Goal: Task Accomplishment & Management: Manage account settings

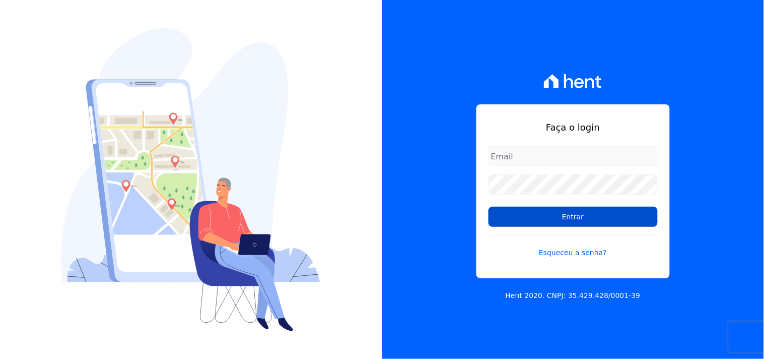
type input "mondeo@mondeoconstrutora.com.br"
click at [613, 224] on input "Entrar" at bounding box center [573, 217] width 169 height 20
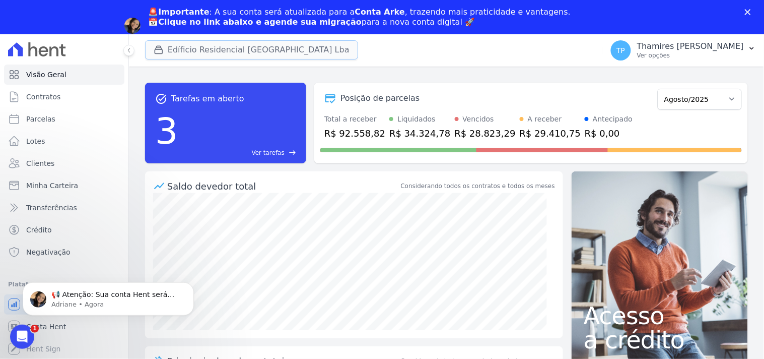
click at [230, 52] on button "Edíficio Residencial [GEOGRAPHIC_DATA] Lba" at bounding box center [251, 49] width 213 height 19
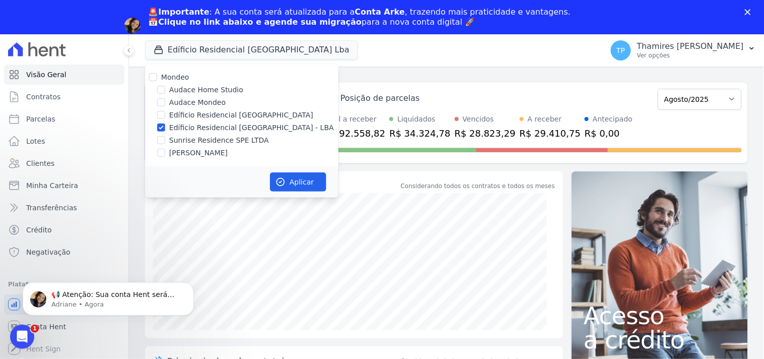
click at [204, 153] on label "[PERSON_NAME]" at bounding box center [198, 153] width 58 height 11
click at [165, 153] on input "[PERSON_NAME]" at bounding box center [161, 153] width 8 height 8
checkbox input "true"
click at [214, 127] on label "Edíficio Residencial [GEOGRAPHIC_DATA] - LBA" at bounding box center [251, 127] width 165 height 11
click at [165, 127] on input "Edíficio Residencial [GEOGRAPHIC_DATA] - LBA" at bounding box center [161, 127] width 8 height 8
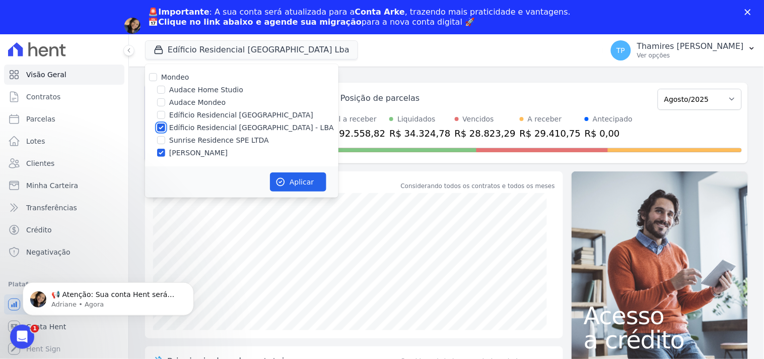
checkbox input "false"
click at [290, 180] on button "Aplicar" at bounding box center [298, 181] width 56 height 19
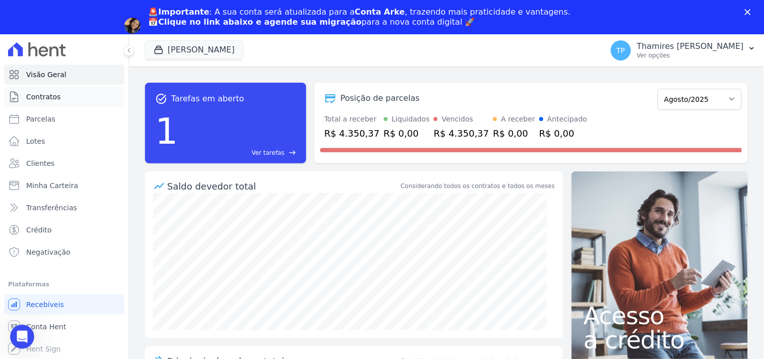
click at [62, 89] on link "Contratos" at bounding box center [64, 97] width 120 height 20
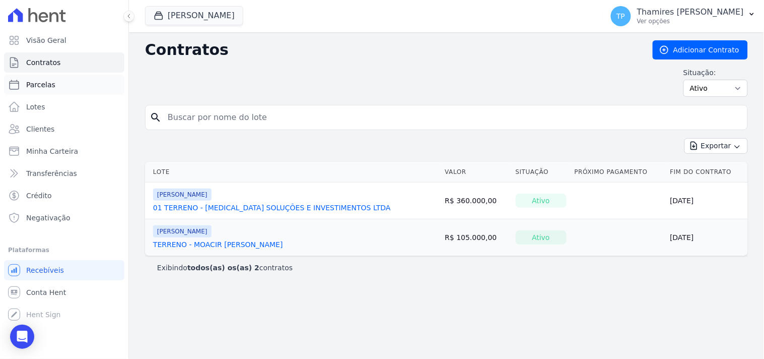
click at [62, 91] on link "Parcelas" at bounding box center [64, 85] width 120 height 20
select select
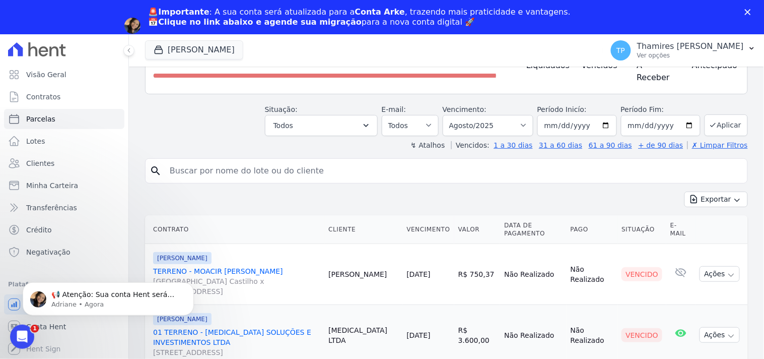
drag, startPoint x: 459, startPoint y: 268, endPoint x: 502, endPoint y: 270, distance: 42.4
click at [500, 270] on tr "[PERSON_NAME] TERRENO - MOACIR [PERSON_NAME] [GEOGRAPHIC_DATA][PERSON_NAME] [ST…" at bounding box center [446, 273] width 603 height 61
click at [503, 271] on td "Não Realizado" at bounding box center [533, 273] width 66 height 61
drag, startPoint x: 497, startPoint y: 271, endPoint x: 294, endPoint y: 261, distance: 203.3
click at [445, 278] on tr "[PERSON_NAME] TERRENO - MOACIR [PERSON_NAME] [GEOGRAPHIC_DATA][PERSON_NAME] [ST…" at bounding box center [446, 273] width 603 height 61
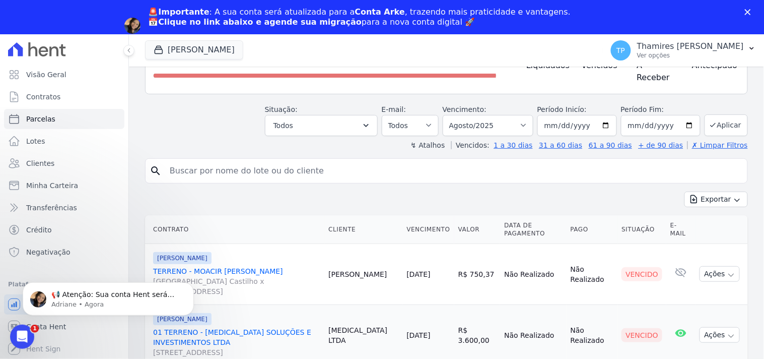
click at [221, 266] on link "TERRENO - MOACIR [PERSON_NAME] [GEOGRAPHIC_DATA] Castilho x [STREET_ADDRESS]" at bounding box center [236, 281] width 167 height 30
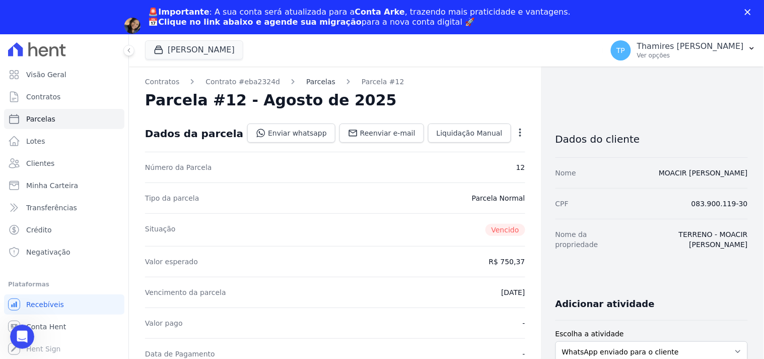
click at [310, 79] on link "Parcelas" at bounding box center [320, 82] width 29 height 11
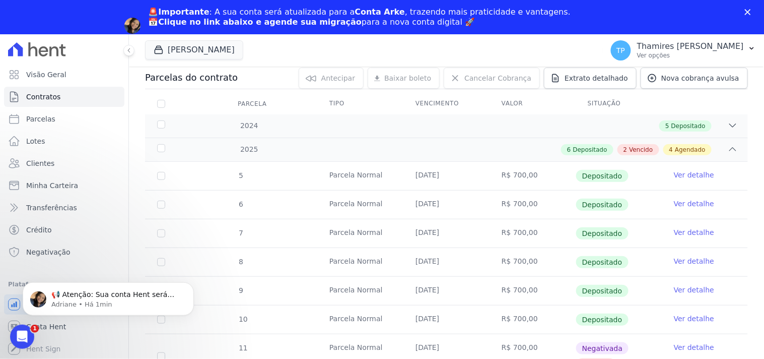
scroll to position [280, 0]
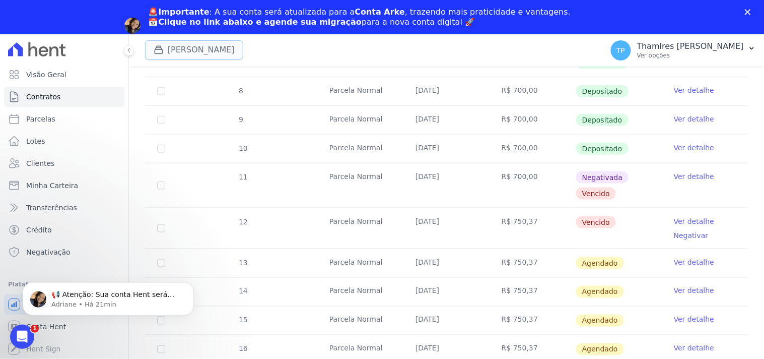
click at [216, 48] on button "[PERSON_NAME]" at bounding box center [194, 49] width 98 height 19
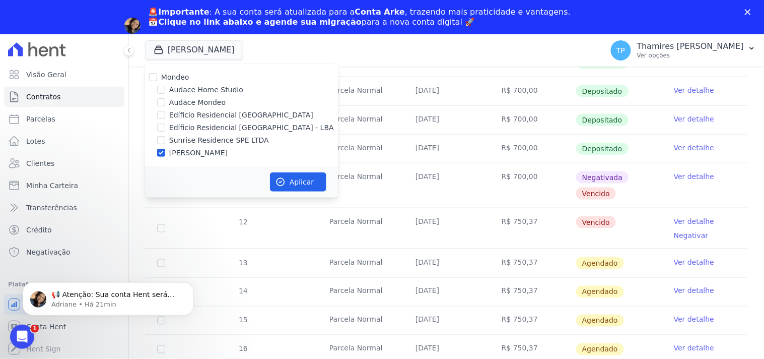
click at [190, 101] on label "Audace Mondeo" at bounding box center [197, 102] width 56 height 11
click at [165, 101] on input "Audace Mondeo" at bounding box center [161, 102] width 8 height 8
checkbox input "true"
drag, startPoint x: 196, startPoint y: 155, endPoint x: 218, endPoint y: 157, distance: 21.3
click at [198, 155] on label "[PERSON_NAME]" at bounding box center [198, 153] width 58 height 11
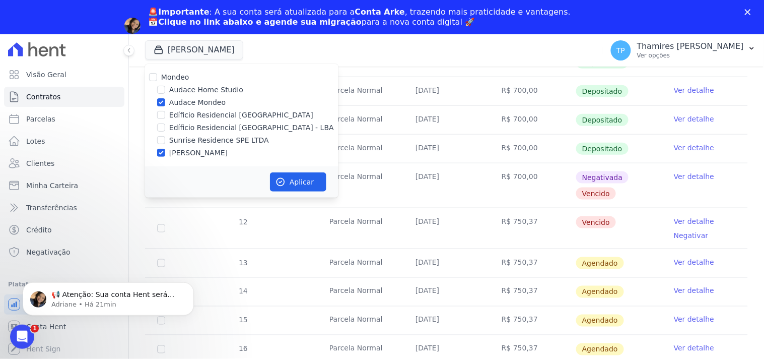
drag, startPoint x: 209, startPoint y: 152, endPoint x: 228, endPoint y: 163, distance: 22.1
click at [210, 151] on label "[PERSON_NAME]" at bounding box center [198, 153] width 58 height 11
click at [165, 151] on input "[PERSON_NAME]" at bounding box center [161, 153] width 8 height 8
checkbox input "false"
click at [314, 184] on button "Aplicar" at bounding box center [298, 181] width 56 height 19
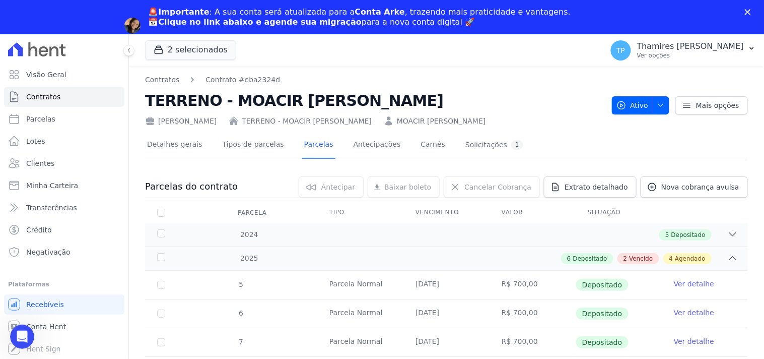
scroll to position [0, 0]
click at [173, 56] on button "2 selecionados" at bounding box center [190, 49] width 91 height 19
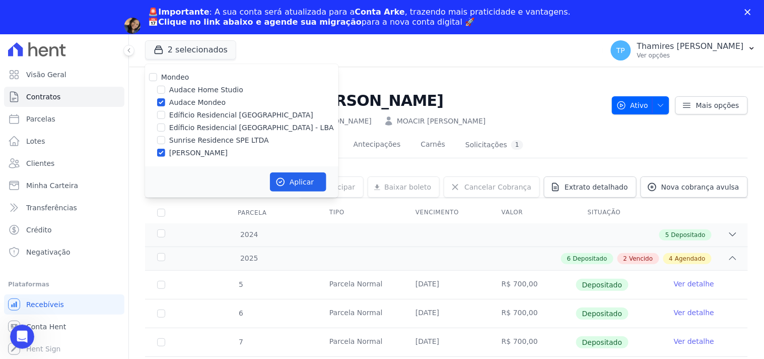
click at [198, 150] on label "[PERSON_NAME]" at bounding box center [198, 153] width 58 height 11
click at [165, 150] on input "[PERSON_NAME]" at bounding box center [161, 153] width 8 height 8
checkbox input "false"
click at [308, 177] on button "Aplicar" at bounding box center [298, 181] width 56 height 19
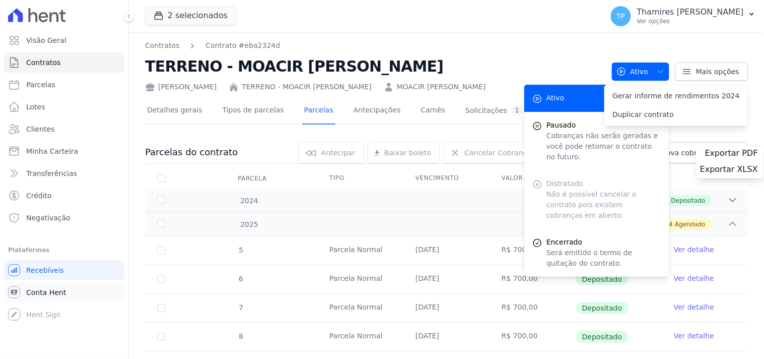
click at [43, 297] on link "Conta Hent" at bounding box center [64, 292] width 120 height 20
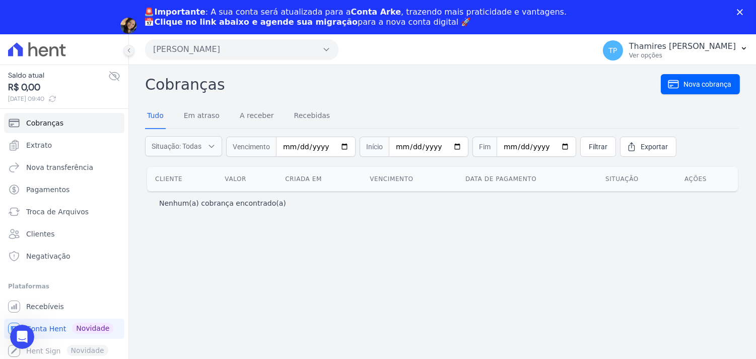
click at [130, 47] on button at bounding box center [128, 50] width 11 height 11
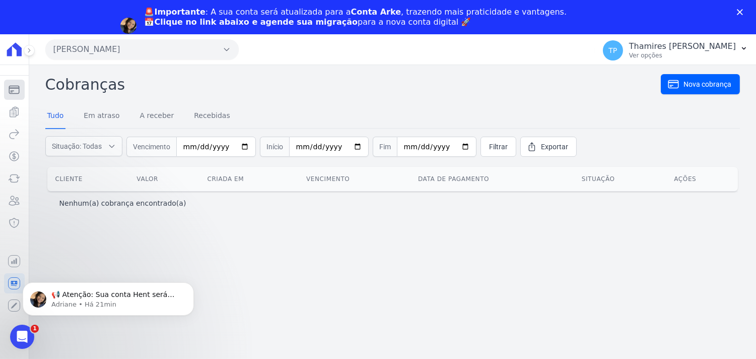
click at [17, 93] on icon "Sidebar" at bounding box center [14, 90] width 12 height 12
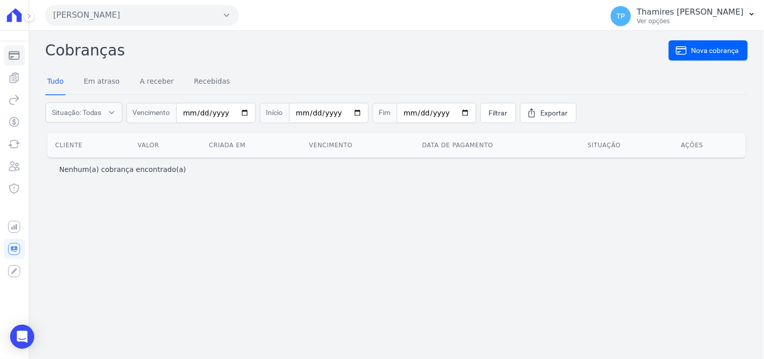
click at [14, 9] on icon at bounding box center [14, 15] width 21 height 14
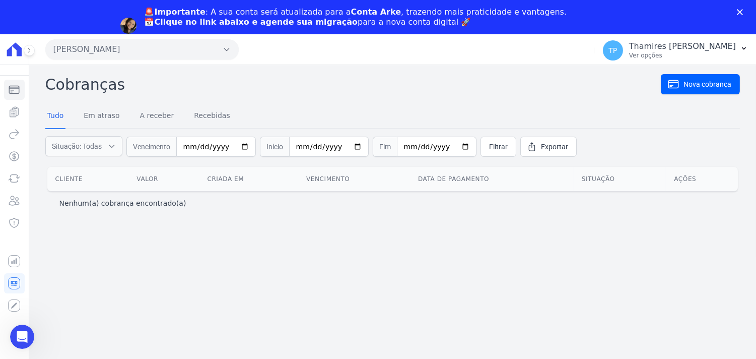
click at [11, 58] on div at bounding box center [14, 49] width 21 height 30
click at [27, 48] on icon at bounding box center [29, 50] width 6 height 6
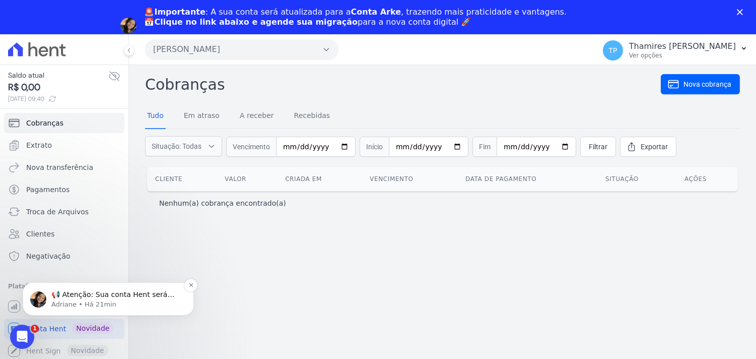
click at [77, 295] on p "📢 Atenção: Sua conta Hent será migrada para a Conta Arke! Estamos trazendo para…" at bounding box center [116, 294] width 130 height 10
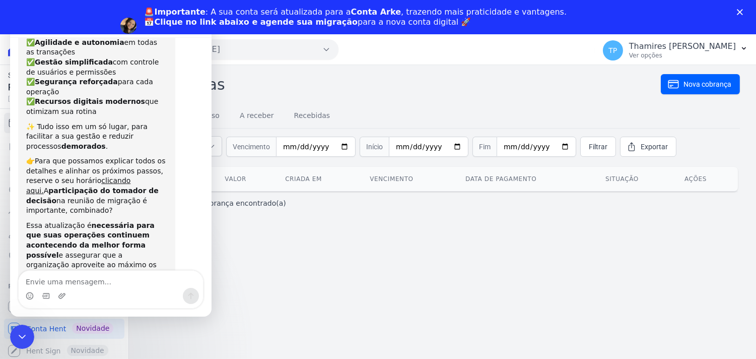
scroll to position [134, 0]
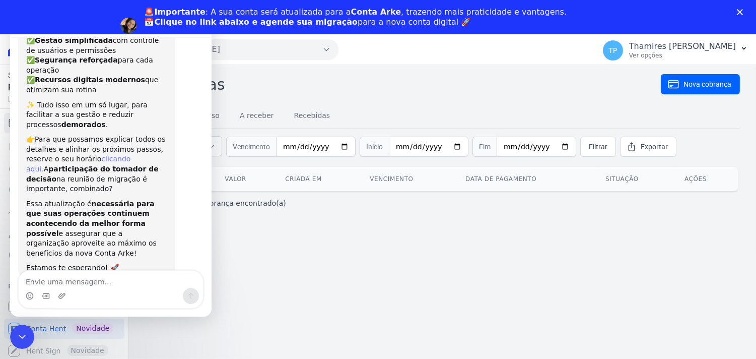
click at [123, 155] on link "clicando aqui." at bounding box center [78, 164] width 104 height 18
drag, startPoint x: 15, startPoint y: 332, endPoint x: 16, endPoint y: 324, distance: 7.2
click at [16, 324] on div "Encerramento do Messenger da Intercom" at bounding box center [21, 335] width 24 height 24
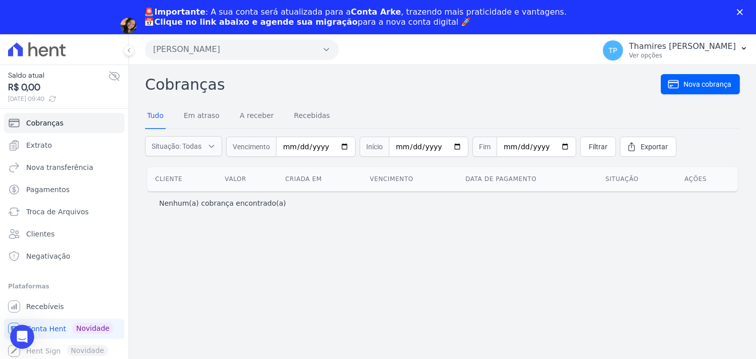
scroll to position [34, 0]
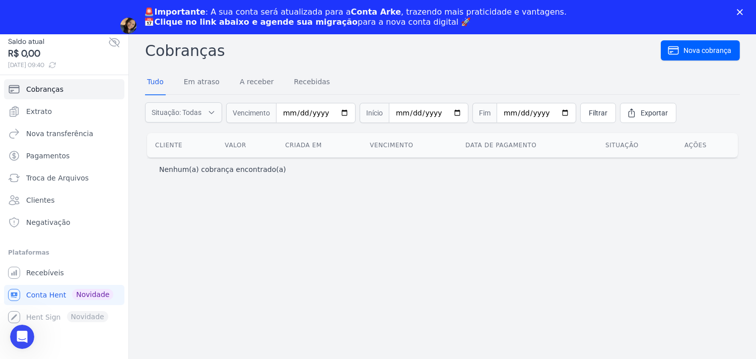
click at [743, 12] on icon "Fechar" at bounding box center [740, 12] width 6 height 6
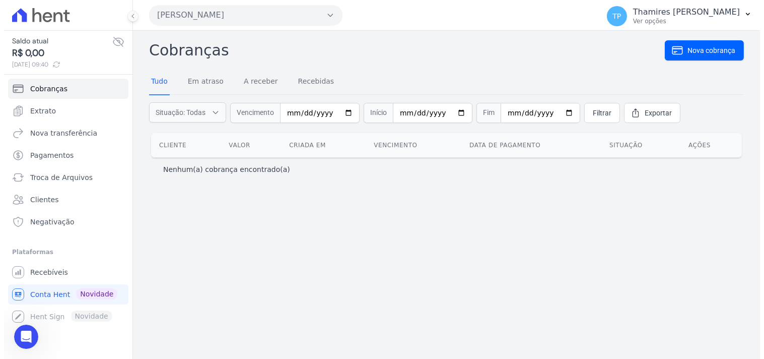
scroll to position [0, 0]
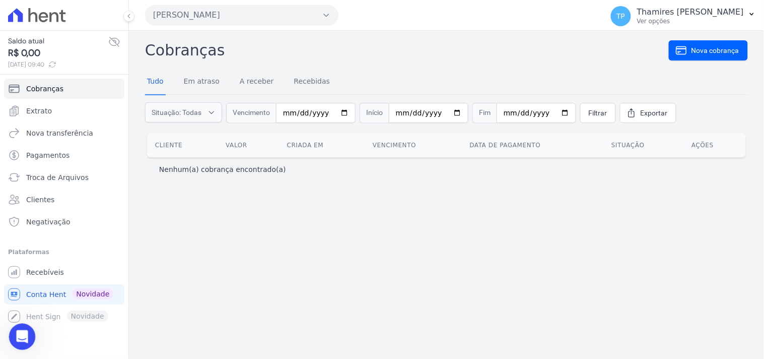
click at [23, 339] on icon "Abertura do Messenger da Intercom" at bounding box center [21, 335] width 17 height 17
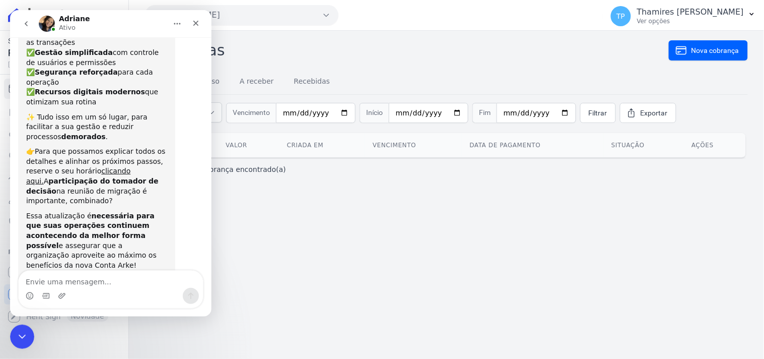
scroll to position [134, 0]
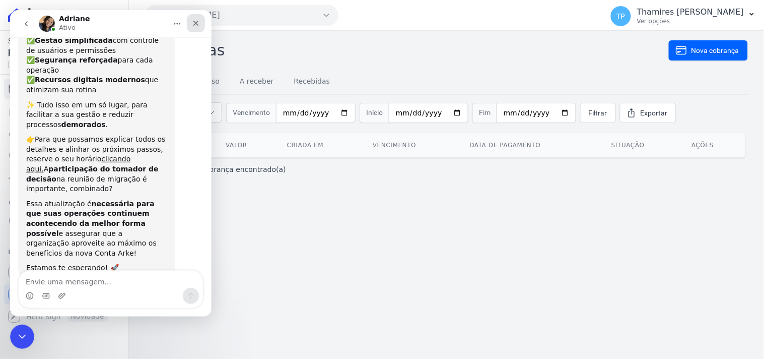
click at [193, 29] on div "Fechar" at bounding box center [195, 23] width 18 height 18
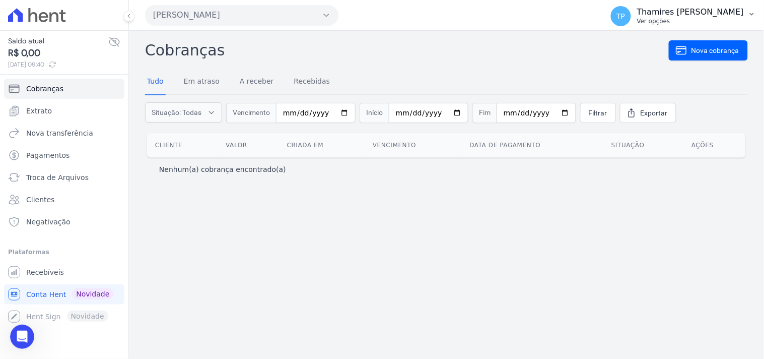
click at [658, 13] on p "Thamires [PERSON_NAME]" at bounding box center [690, 12] width 107 height 10
click at [625, 13] on span "TP" at bounding box center [621, 16] width 9 height 7
click at [63, 268] on link "Recebíveis" at bounding box center [64, 272] width 120 height 20
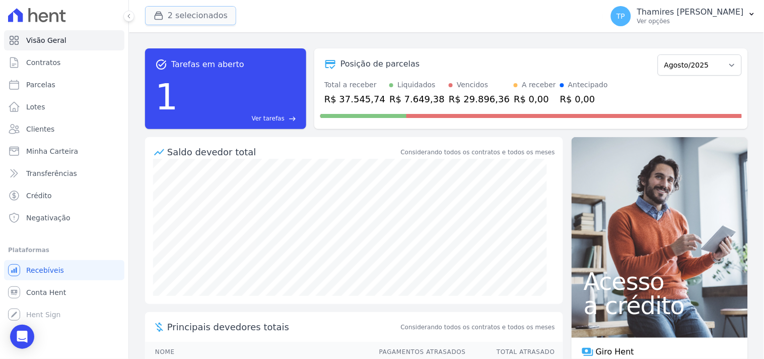
click at [182, 16] on button "2 selecionados" at bounding box center [190, 15] width 91 height 19
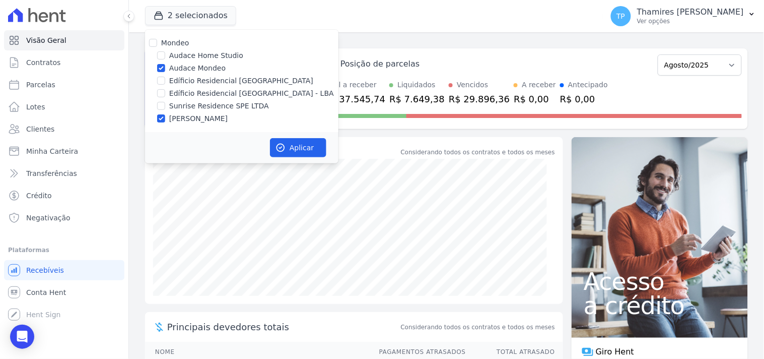
click at [182, 58] on label "Audace Home Studio" at bounding box center [206, 55] width 74 height 11
click at [165, 58] on input "Audace Home Studio" at bounding box center [161, 55] width 8 height 8
click at [182, 53] on label "Audace Home Studio" at bounding box center [206, 55] width 74 height 11
click at [165, 53] on input "Audace Home Studio" at bounding box center [161, 55] width 8 height 8
checkbox input "false"
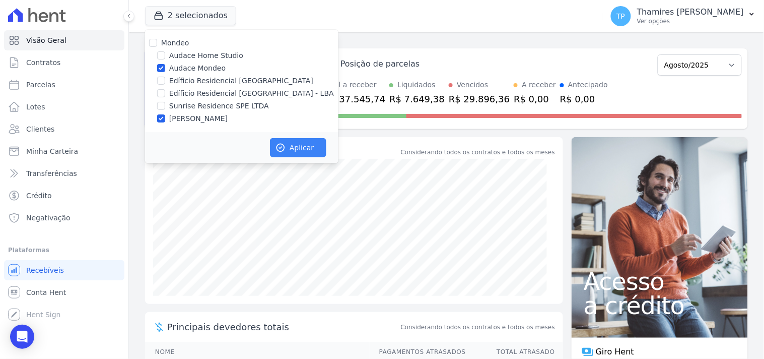
drag, startPoint x: 182, startPoint y: 66, endPoint x: 275, endPoint y: 145, distance: 121.2
click at [182, 67] on label "Audace Mondeo" at bounding box center [197, 68] width 56 height 11
click at [165, 67] on input "Audace Mondeo" at bounding box center [161, 68] width 8 height 8
checkbox input "false"
click at [315, 151] on button "Aplicar" at bounding box center [298, 147] width 56 height 19
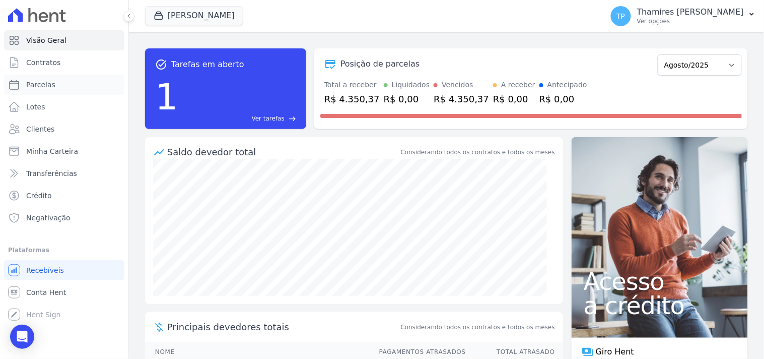
click at [75, 82] on link "Parcelas" at bounding box center [64, 85] width 120 height 20
select select
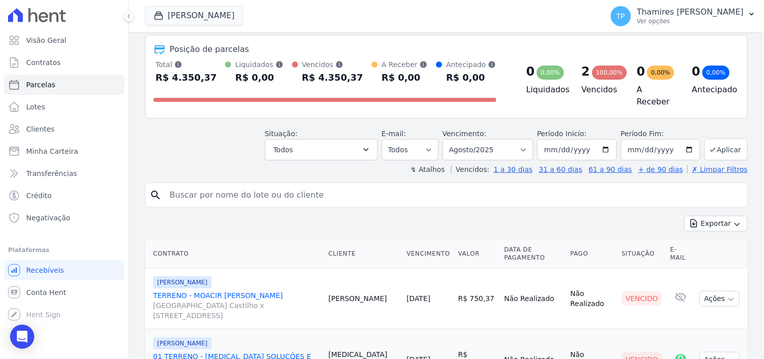
scroll to position [102, 0]
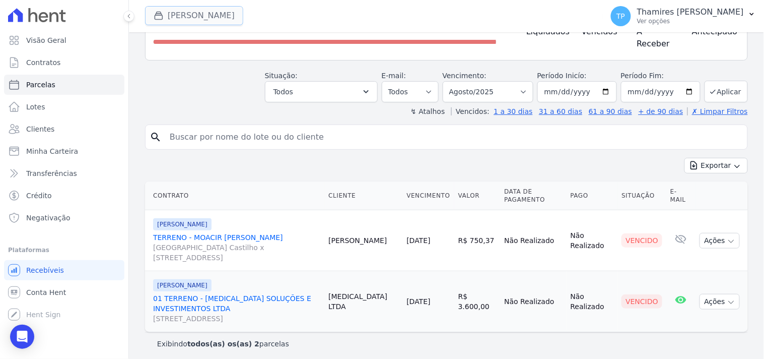
click at [186, 15] on button "[PERSON_NAME]" at bounding box center [194, 15] width 98 height 19
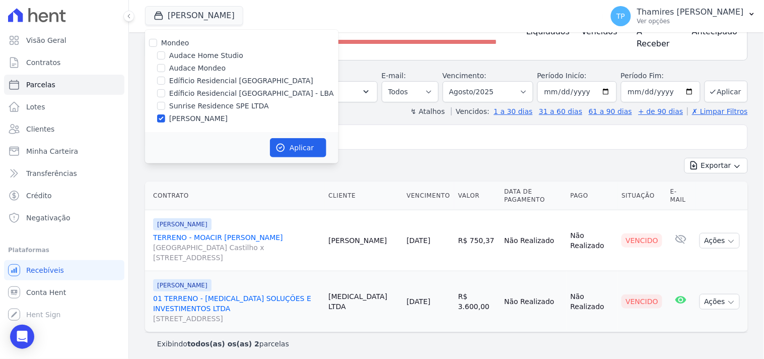
click at [193, 68] on label "Audace Mondeo" at bounding box center [197, 68] width 56 height 11
click at [165, 68] on input "Audace Mondeo" at bounding box center [161, 68] width 8 height 8
checkbox input "true"
click at [200, 117] on label "[PERSON_NAME]" at bounding box center [198, 118] width 58 height 11
click at [165, 117] on input "[PERSON_NAME]" at bounding box center [161, 118] width 8 height 8
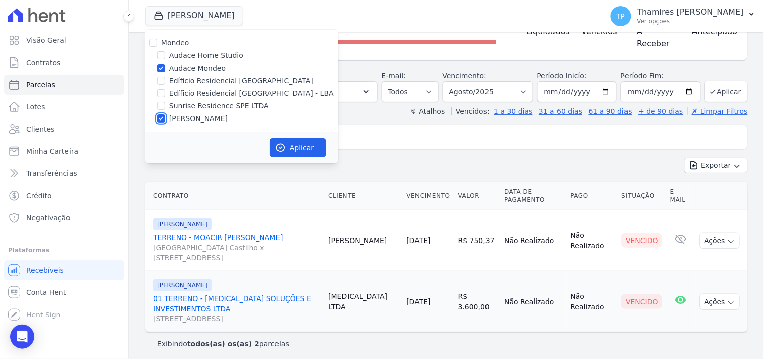
checkbox input "false"
click at [283, 149] on icon "button" at bounding box center [281, 148] width 10 height 10
select select
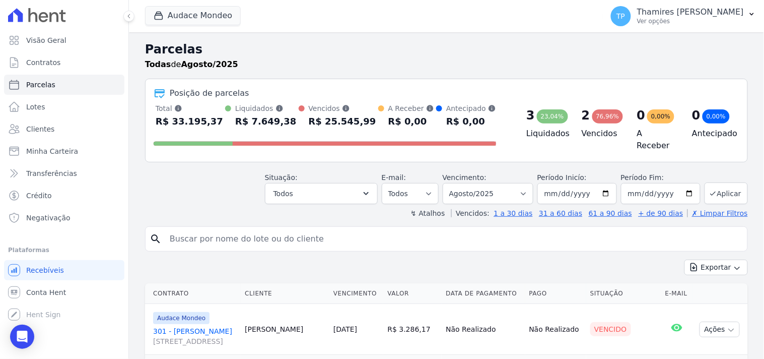
scroll to position [227, 0]
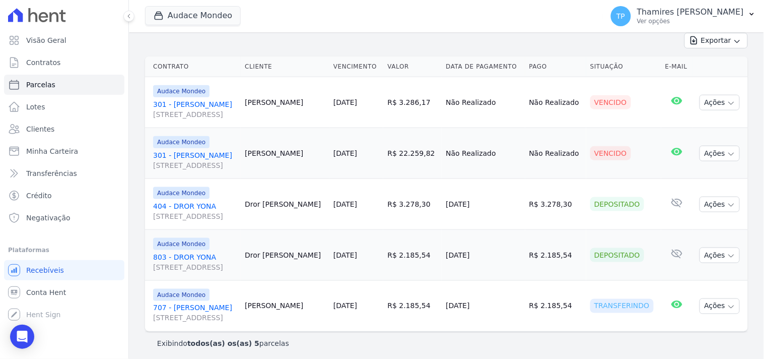
drag, startPoint x: 459, startPoint y: 303, endPoint x: 527, endPoint y: 299, distance: 67.6
click at [525, 299] on td "[DATE]" at bounding box center [483, 306] width 83 height 51
click at [456, 152] on td "Não Realizado" at bounding box center [483, 153] width 83 height 51
click at [223, 16] on button "Audace Mondeo" at bounding box center [193, 15] width 96 height 19
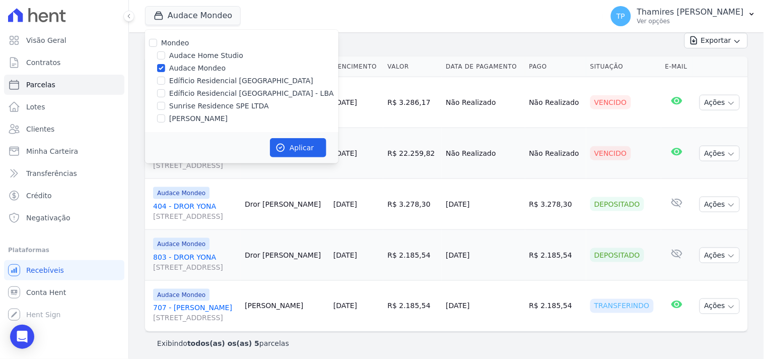
click at [193, 93] on label "Edíficio Residencial [GEOGRAPHIC_DATA] - LBA" at bounding box center [251, 93] width 165 height 11
click at [165, 93] on input "Edíficio Residencial [GEOGRAPHIC_DATA] - LBA" at bounding box center [161, 93] width 8 height 8
checkbox input "true"
click at [199, 65] on label "Audace Mondeo" at bounding box center [197, 68] width 56 height 11
click at [165, 65] on input "Audace Mondeo" at bounding box center [161, 68] width 8 height 8
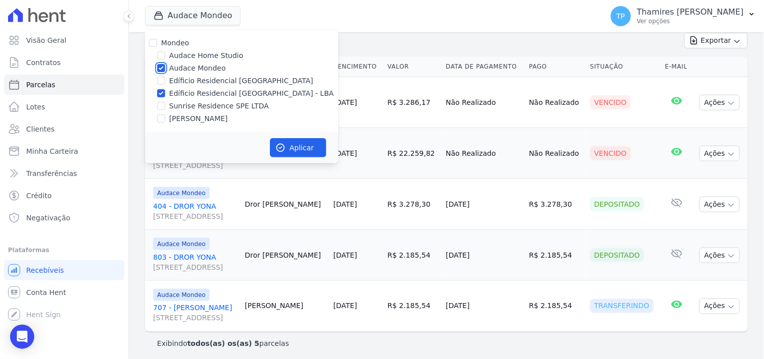
checkbox input "false"
click at [294, 144] on button "Aplicar" at bounding box center [298, 147] width 56 height 19
select select
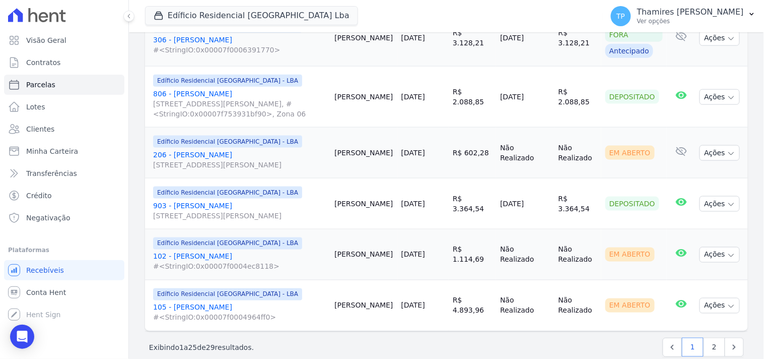
scroll to position [1288, 0]
click at [704, 337] on link "2" at bounding box center [715, 346] width 22 height 19
select select
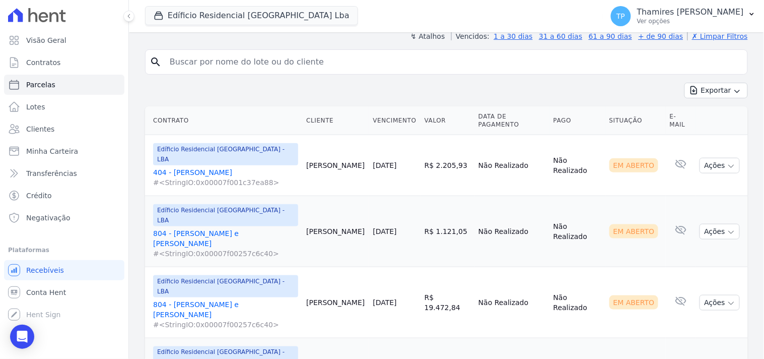
scroll to position [207, 0]
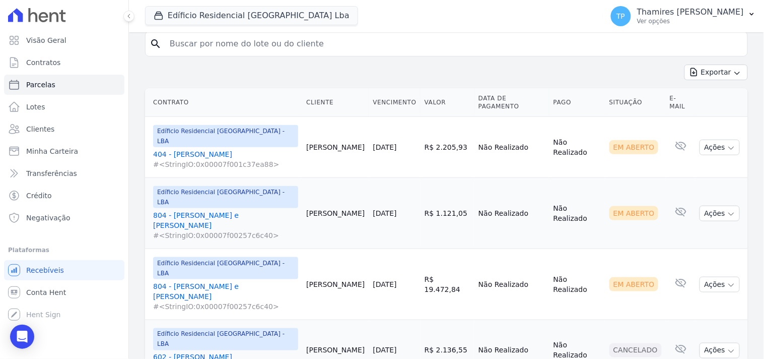
select select
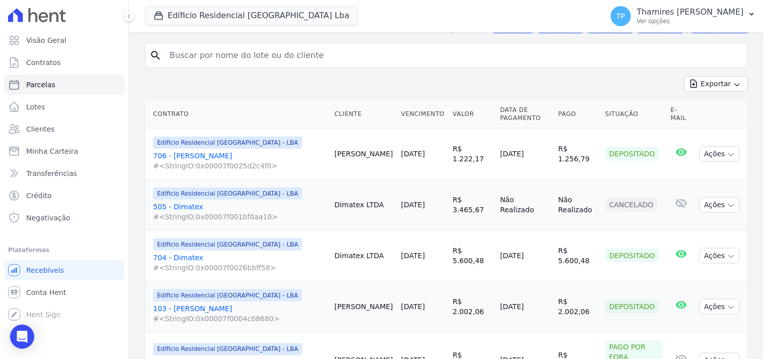
scroll to position [169, 0]
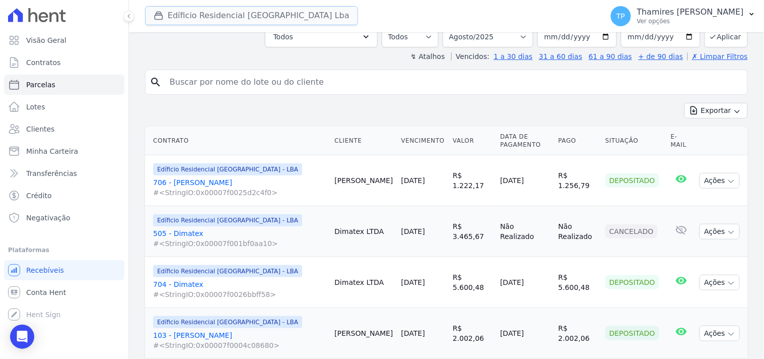
click at [245, 16] on button "Edíficio Residencial [GEOGRAPHIC_DATA] Lba" at bounding box center [251, 15] width 213 height 19
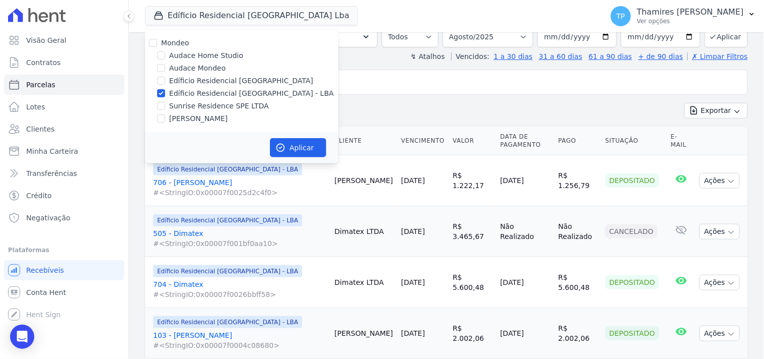
click at [219, 106] on label "Sunrise Residence SPE LTDA" at bounding box center [219, 106] width 100 height 11
click at [165, 106] on input "Sunrise Residence SPE LTDA" at bounding box center [161, 106] width 8 height 8
checkbox input "true"
click at [244, 94] on label "Edíficio Residencial [GEOGRAPHIC_DATA] - LBA" at bounding box center [251, 93] width 165 height 11
click at [165, 94] on input "Edíficio Residencial [GEOGRAPHIC_DATA] - LBA" at bounding box center [161, 93] width 8 height 8
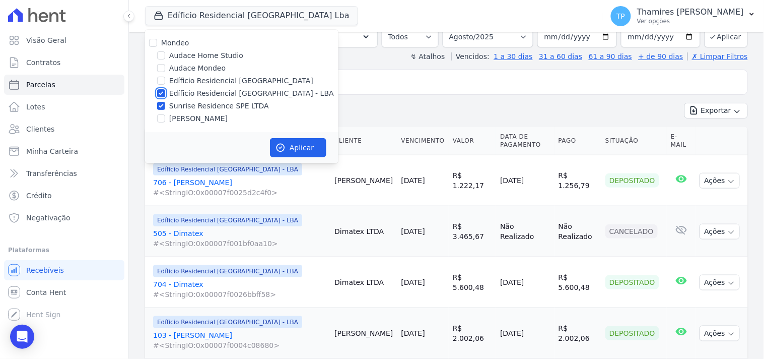
checkbox input "false"
click at [295, 144] on button "Aplicar" at bounding box center [298, 147] width 56 height 19
select select
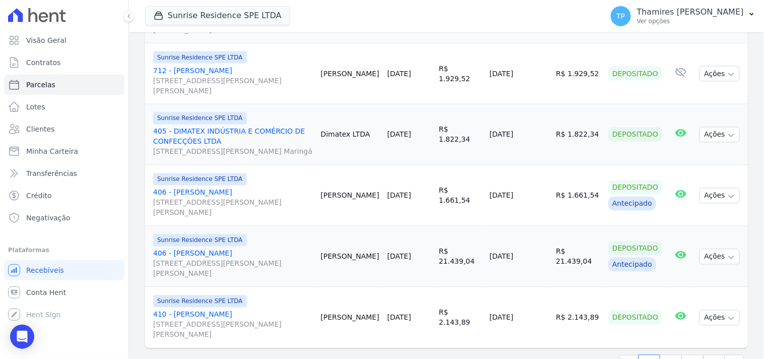
scroll to position [1427, 0]
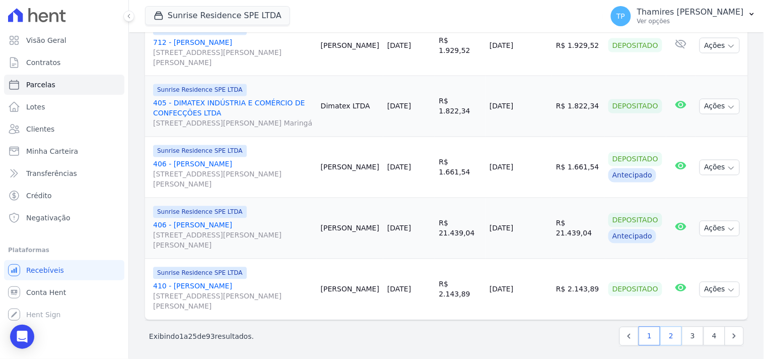
click at [664, 333] on link "2" at bounding box center [672, 335] width 22 height 19
select select
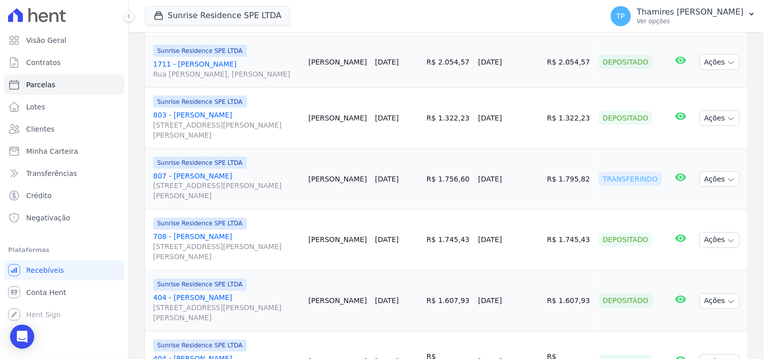
scroll to position [1343, 0]
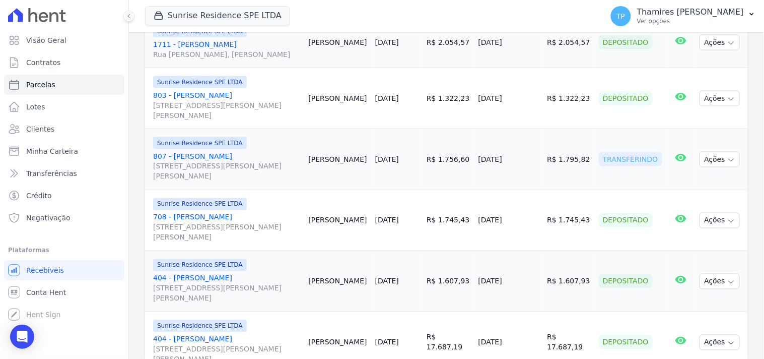
drag, startPoint x: 482, startPoint y: 166, endPoint x: 533, endPoint y: 166, distance: 50.9
click at [533, 166] on td "[DATE]" at bounding box center [509, 159] width 69 height 61
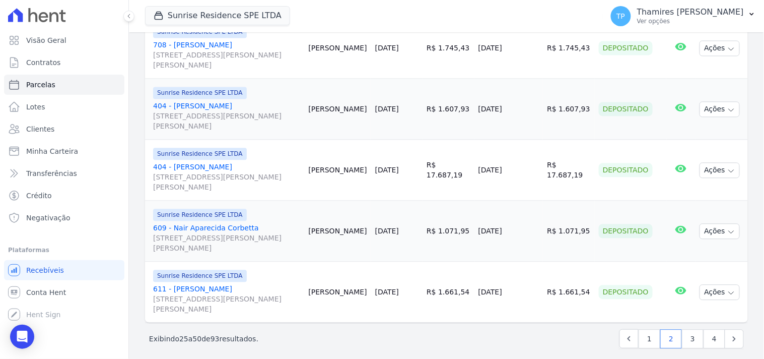
scroll to position [1518, 0]
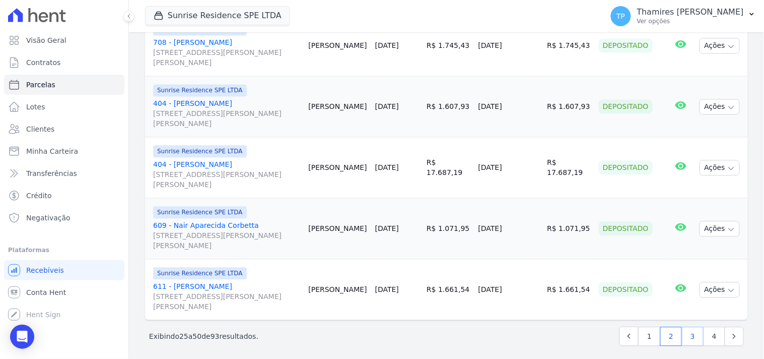
click at [682, 331] on link "3" at bounding box center [693, 335] width 22 height 19
select select
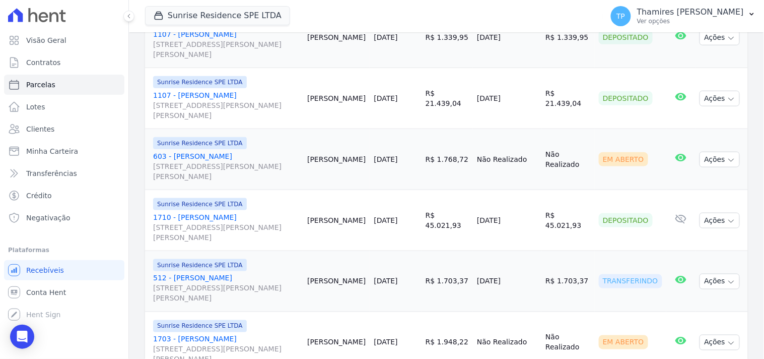
scroll to position [1343, 0]
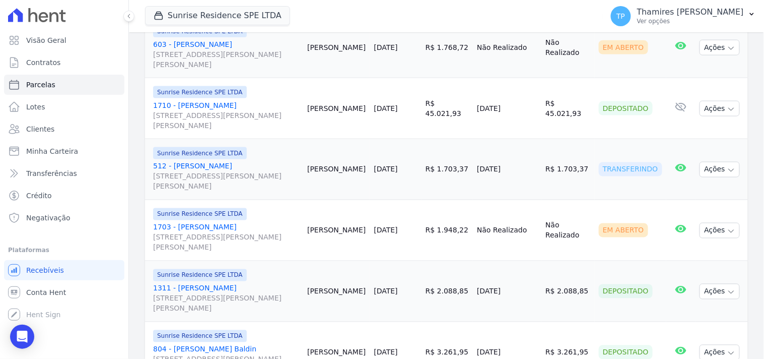
drag, startPoint x: 481, startPoint y: 158, endPoint x: 540, endPoint y: 162, distance: 58.6
click at [540, 162] on td "[DATE]" at bounding box center [507, 169] width 69 height 61
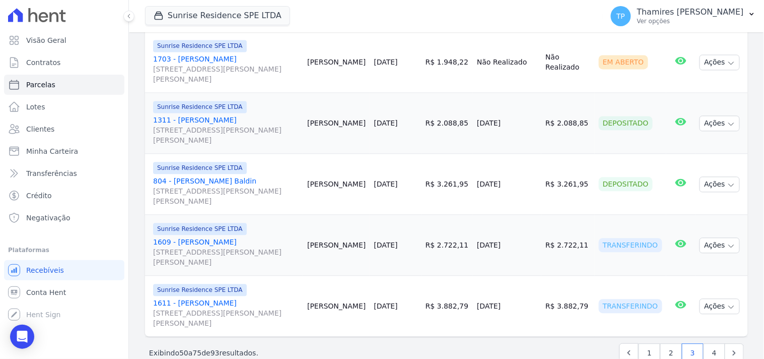
scroll to position [1518, 0]
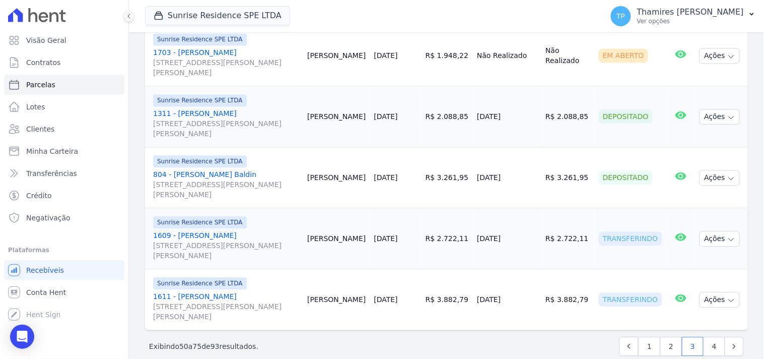
drag, startPoint x: 479, startPoint y: 228, endPoint x: 526, endPoint y: 217, distance: 48.0
click at [526, 220] on td "[DATE]" at bounding box center [507, 238] width 69 height 61
drag, startPoint x: 479, startPoint y: 287, endPoint x: 454, endPoint y: 80, distance: 209.0
click at [528, 276] on td "[DATE]" at bounding box center [507, 299] width 69 height 61
click at [704, 337] on link "4" at bounding box center [715, 346] width 22 height 19
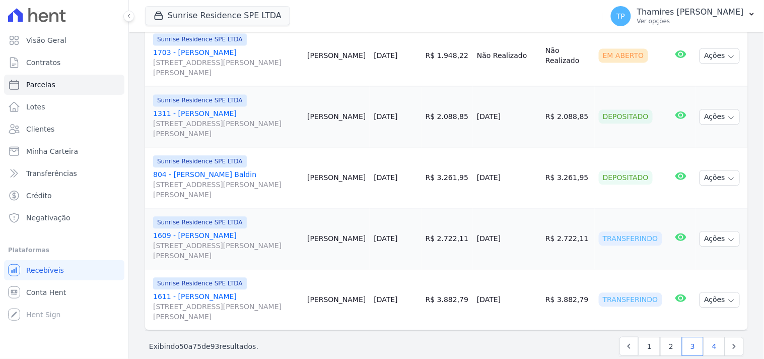
select select
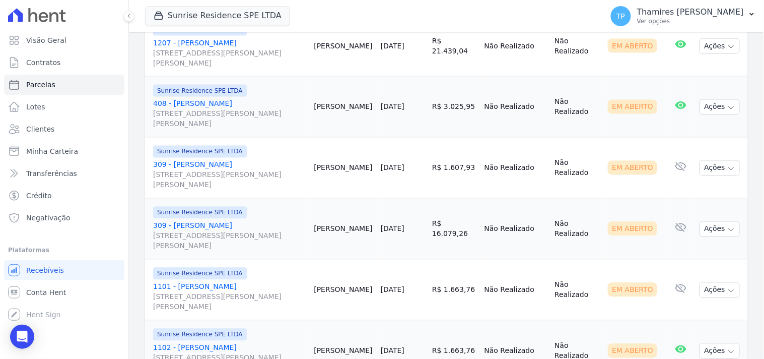
scroll to position [420, 0]
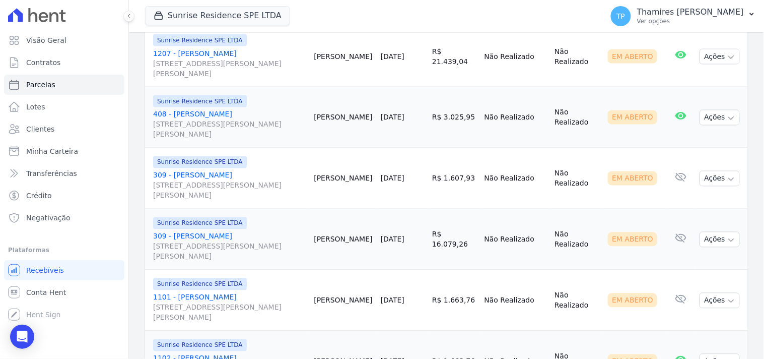
drag, startPoint x: 404, startPoint y: 229, endPoint x: 470, endPoint y: 228, distance: 66.5
click at [470, 228] on tr "Sunrise Residence SPE LTDA 309 - Guilherme De Lima Victorino [STREET_ADDRESS][P…" at bounding box center [446, 239] width 603 height 61
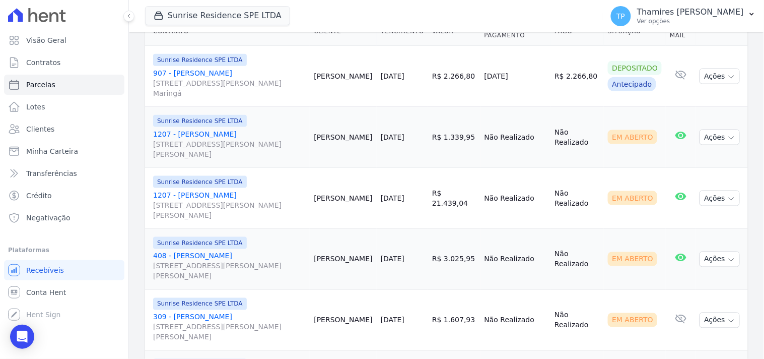
scroll to position [252, 0]
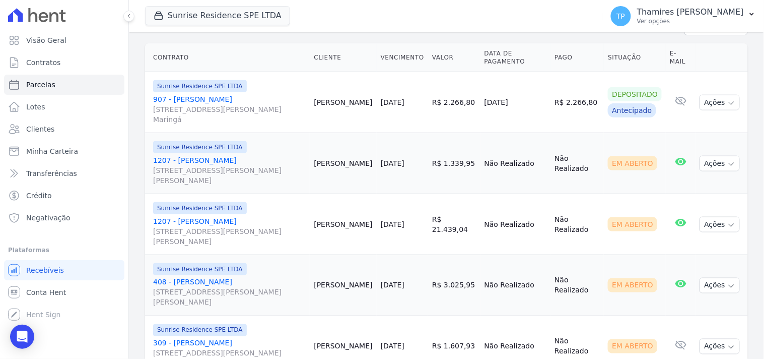
drag, startPoint x: 435, startPoint y: 224, endPoint x: 482, endPoint y: 219, distance: 46.6
click at [481, 220] on tr "Sunrise Residence SPE LTDA 1207 - [PERSON_NAME] [STREET_ADDRESS][PERSON_NAME][P…" at bounding box center [446, 224] width 603 height 61
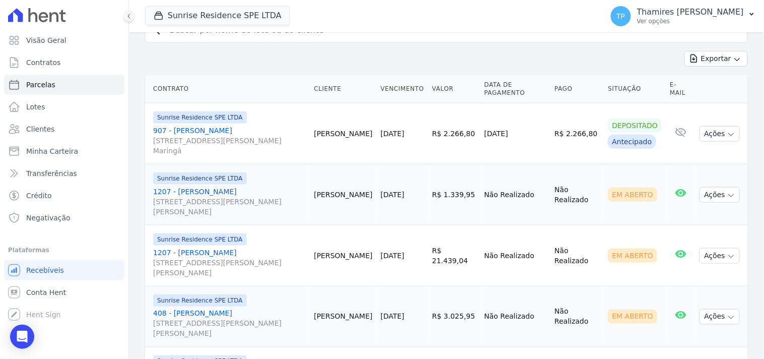
scroll to position [140, 0]
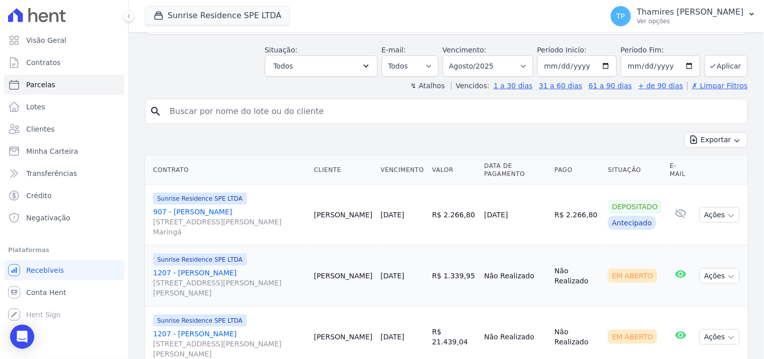
click at [411, 250] on td "[DATE]" at bounding box center [402, 275] width 51 height 61
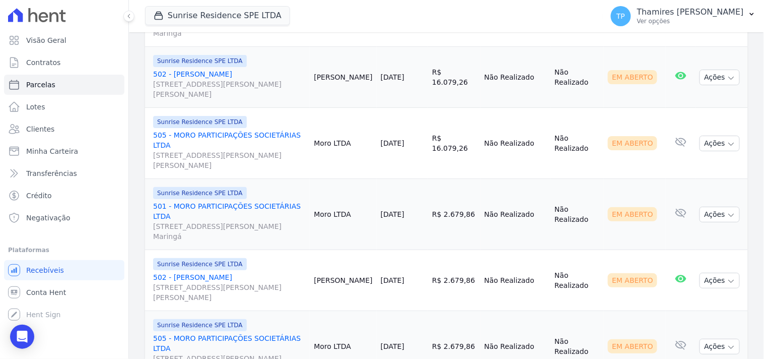
scroll to position [1091, 0]
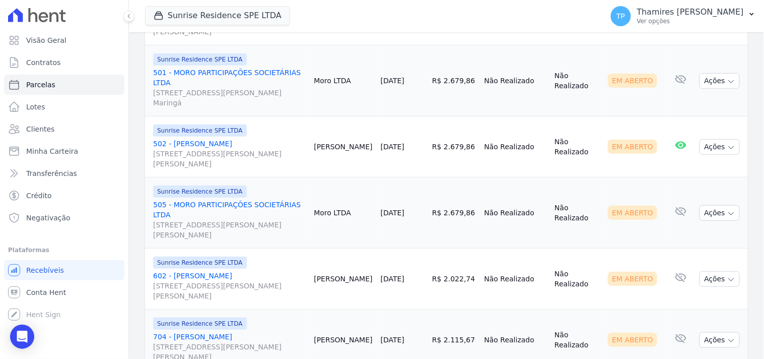
select select
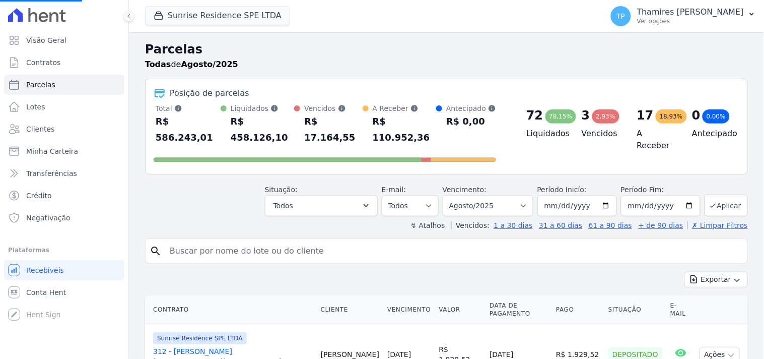
scroll to position [168, 0]
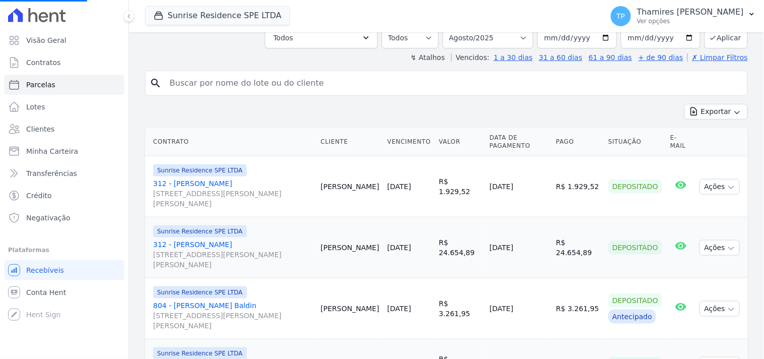
select select
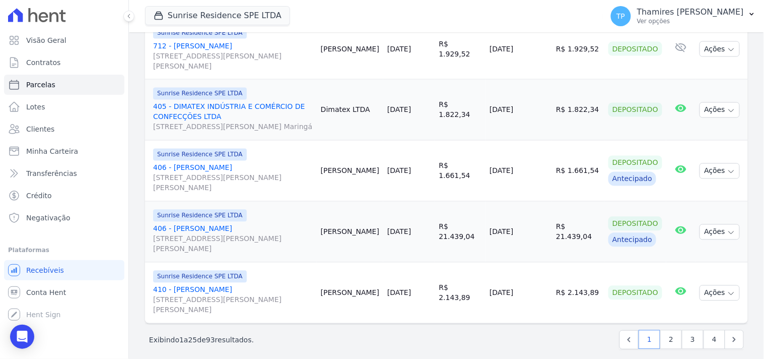
scroll to position [1427, 0]
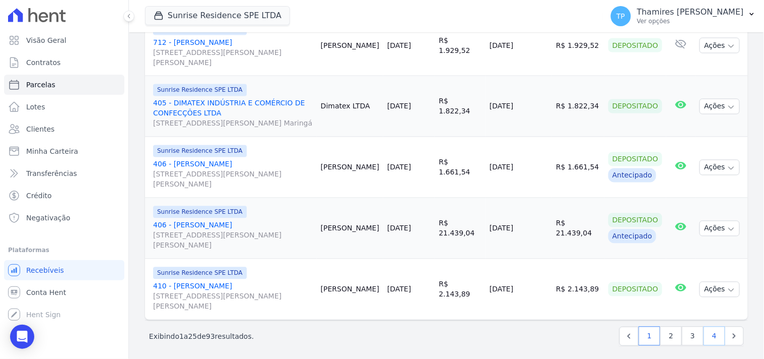
click at [705, 336] on link "4" at bounding box center [715, 335] width 22 height 19
select select
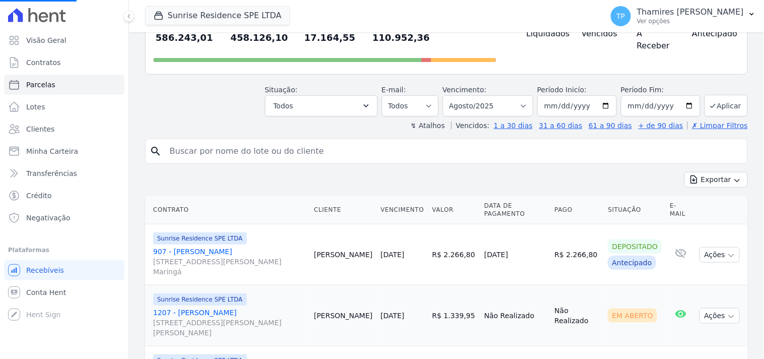
scroll to position [280, 0]
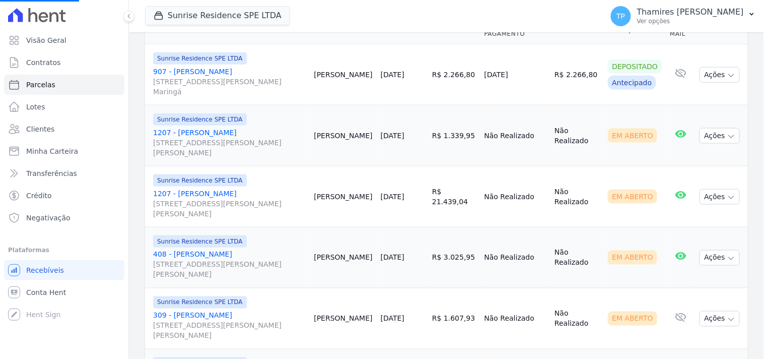
select select
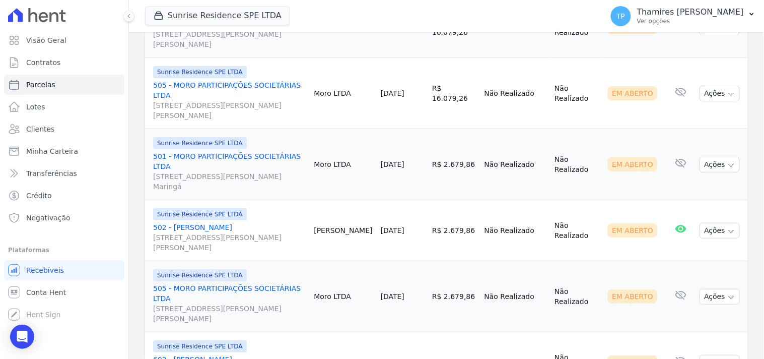
scroll to position [1091, 0]
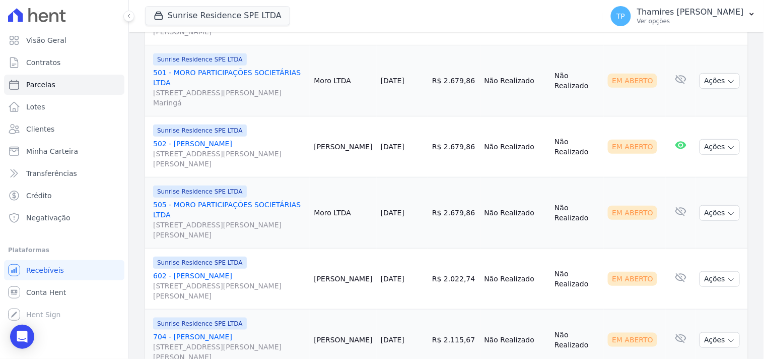
select select
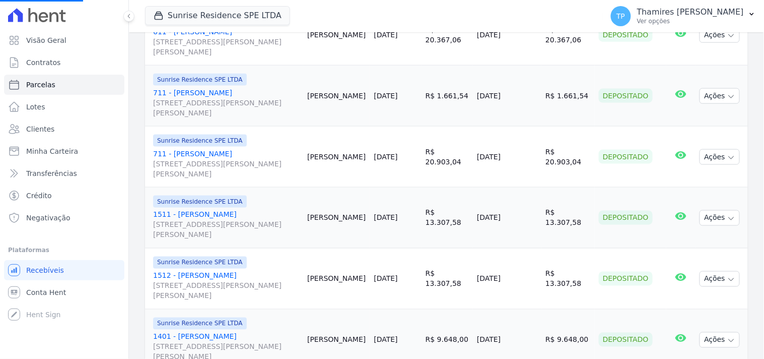
scroll to position [336, 0]
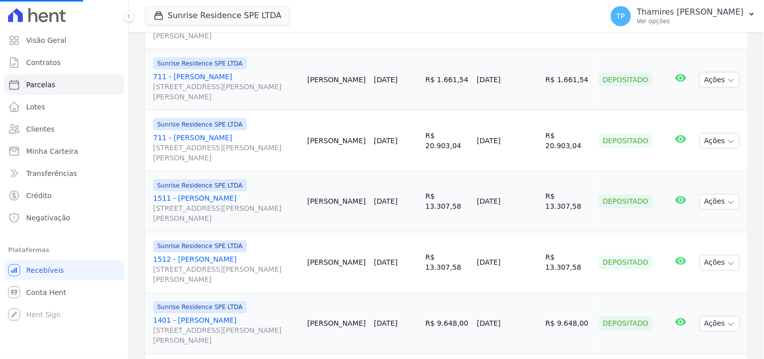
select select
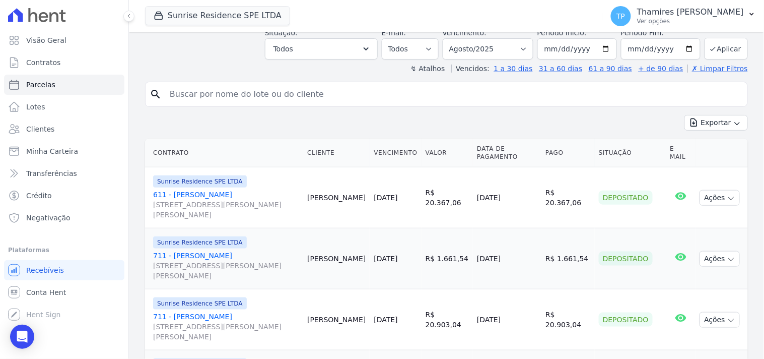
scroll to position [0, 0]
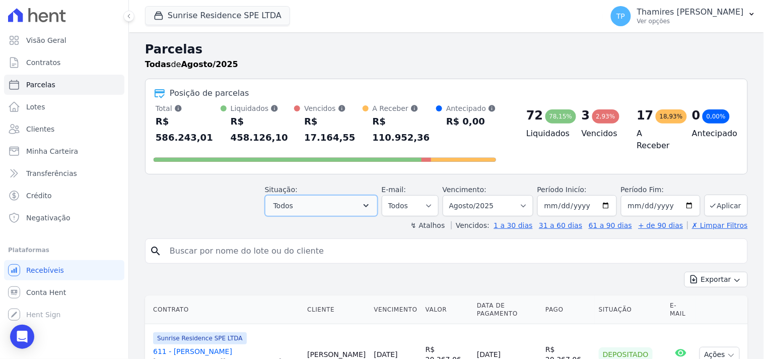
click at [305, 195] on button "Todos" at bounding box center [321, 205] width 113 height 21
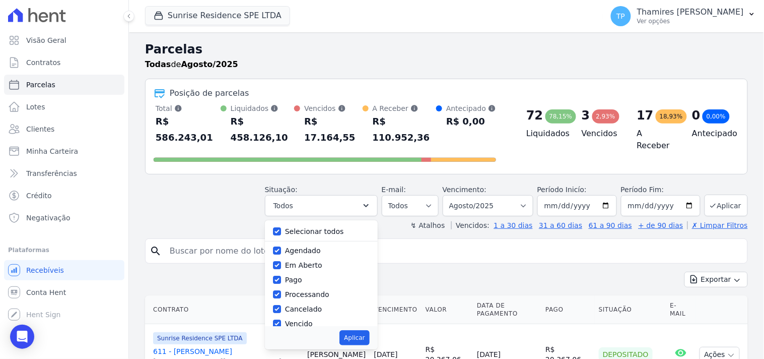
drag, startPoint x: 318, startPoint y: 213, endPoint x: 309, endPoint y: 235, distance: 23.5
click at [318, 227] on label "Selecionar todos" at bounding box center [314, 231] width 59 height 8
click at [281, 227] on input "Selecionar todos" at bounding box center [277, 231] width 8 height 8
checkbox input "false"
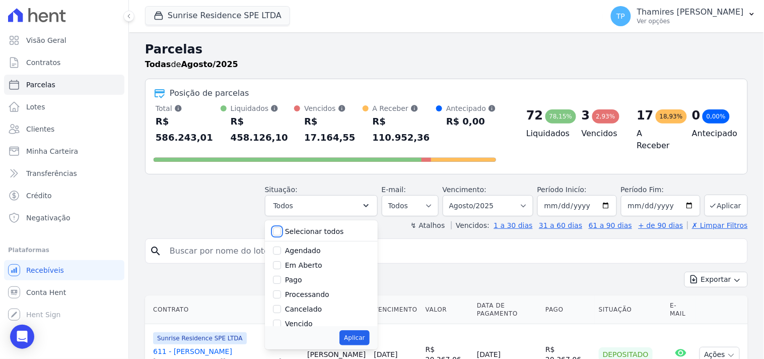
checkbox input "false"
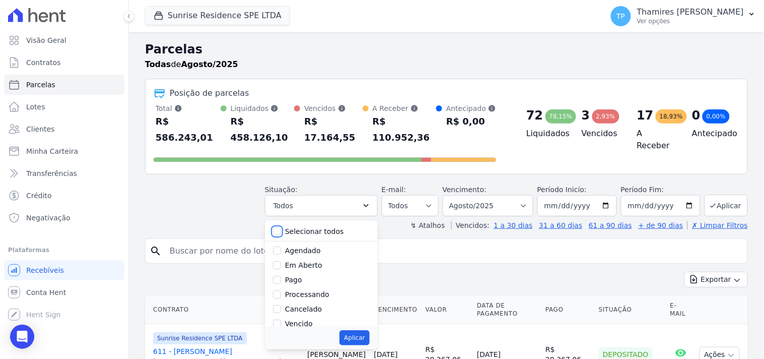
checkbox input "false"
click at [300, 276] on label "Pago" at bounding box center [293, 280] width 17 height 8
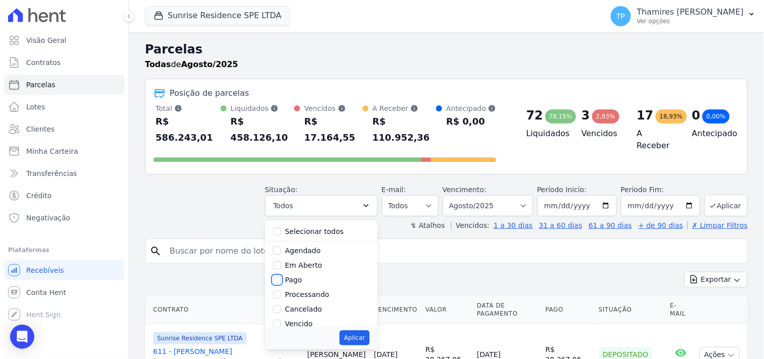
click at [281, 276] on input "Pago" at bounding box center [277, 280] width 8 height 8
checkbox input "true"
click at [313, 278] on label "Transferindo" at bounding box center [307, 282] width 44 height 8
click at [281, 278] on input "Transferindo" at bounding box center [277, 282] width 8 height 8
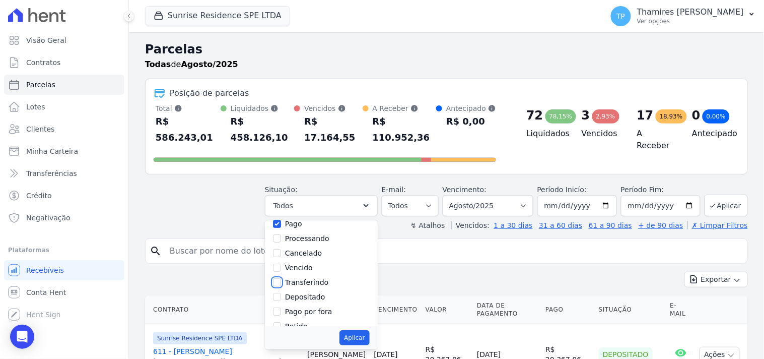
checkbox input "true"
click at [369, 330] on button "Aplicar" at bounding box center [355, 337] width 30 height 15
select select "paid"
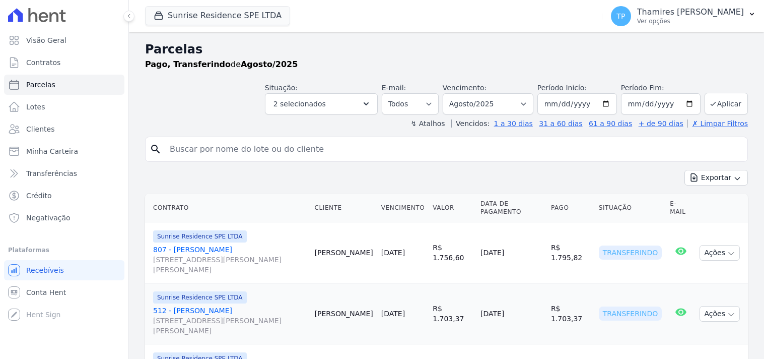
select select
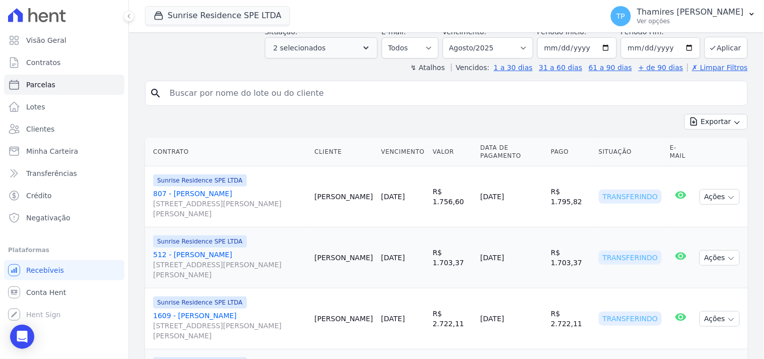
scroll to position [138, 0]
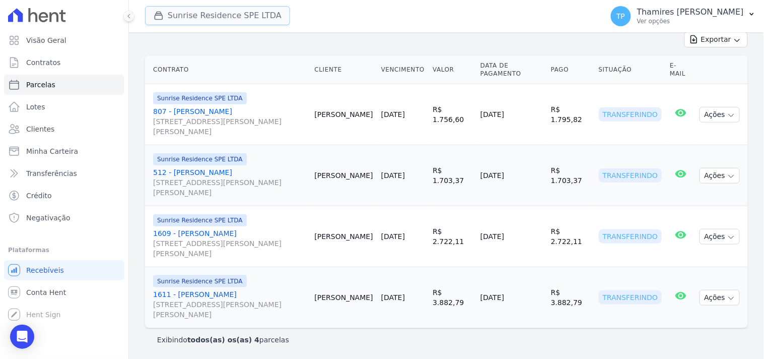
click at [252, 17] on button "Sunrise Residence SPE LTDA" at bounding box center [217, 15] width 145 height 19
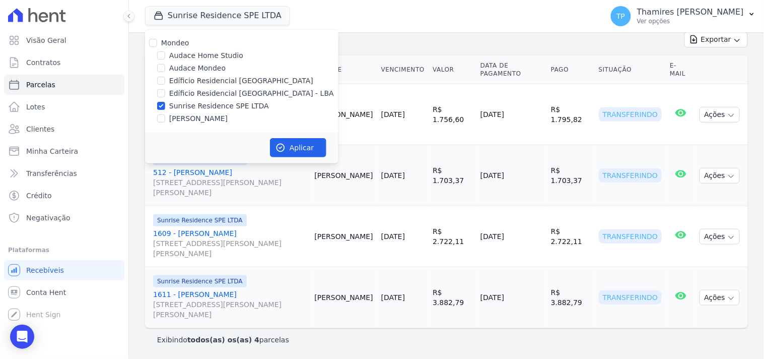
click at [208, 69] on label "Audace Mondeo" at bounding box center [197, 68] width 56 height 11
click at [165, 69] on input "Audace Mondeo" at bounding box center [161, 68] width 8 height 8
checkbox input "true"
click at [205, 104] on label "Sunrise Residence SPE LTDA" at bounding box center [219, 106] width 100 height 11
click at [165, 104] on input "Sunrise Residence SPE LTDA" at bounding box center [161, 106] width 8 height 8
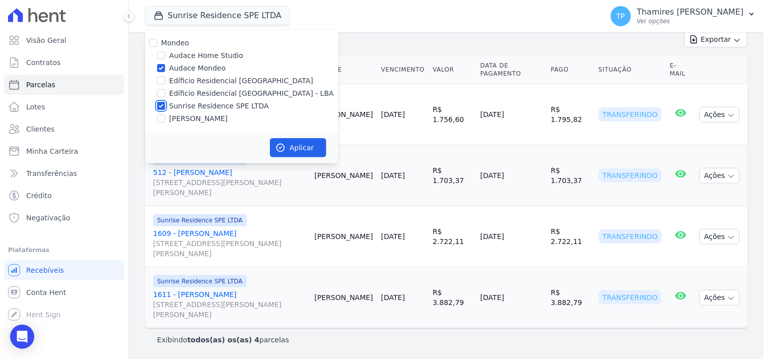
checkbox input "false"
click at [305, 150] on button "Aplicar" at bounding box center [298, 147] width 56 height 19
select select
